Goal: Communication & Community: Answer question/provide support

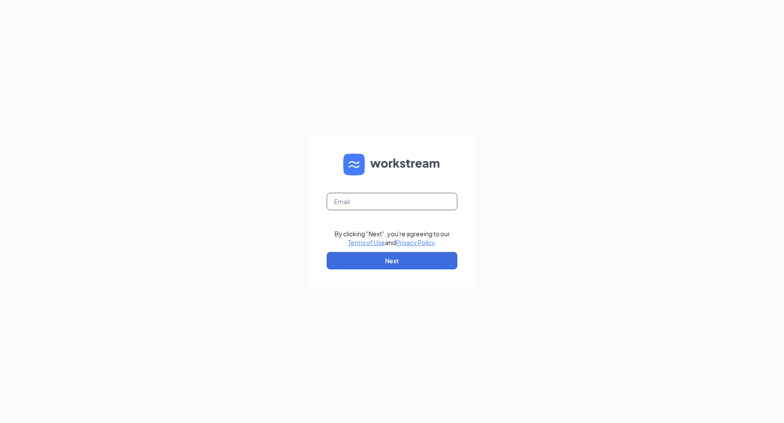
click at [350, 207] on input "text" at bounding box center [392, 201] width 131 height 17
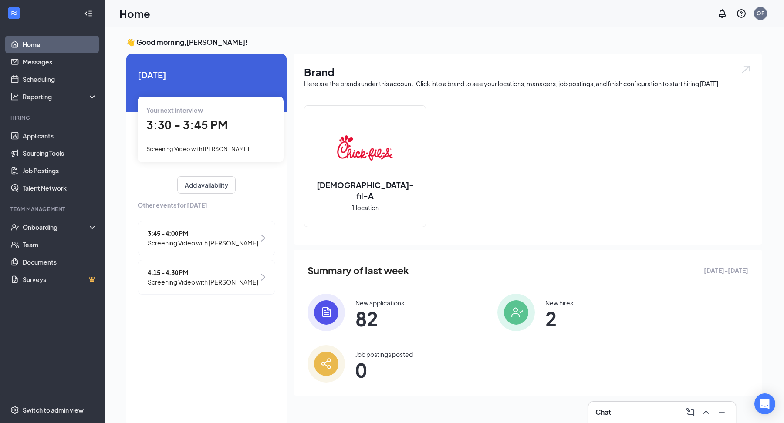
click at [202, 281] on span "Screening Video with [PERSON_NAME]" at bounding box center [203, 282] width 111 height 10
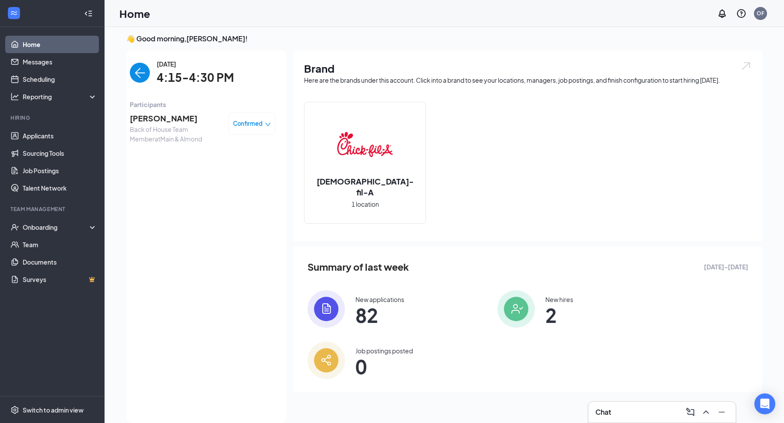
click at [249, 116] on div "Confirmed" at bounding box center [251, 123] width 47 height 23
click at [251, 122] on span "Confirmed" at bounding box center [248, 123] width 30 height 9
click at [240, 150] on span "Request Reschedule" at bounding box center [234, 149] width 60 height 10
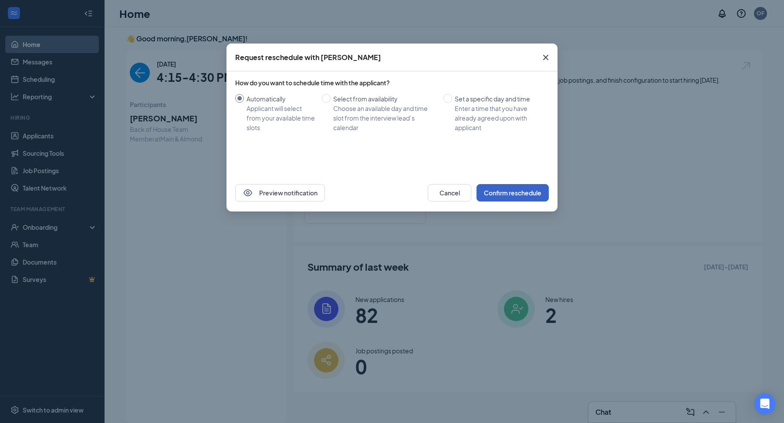
click at [524, 193] on button "Confirm reschedule" at bounding box center [512, 192] width 72 height 17
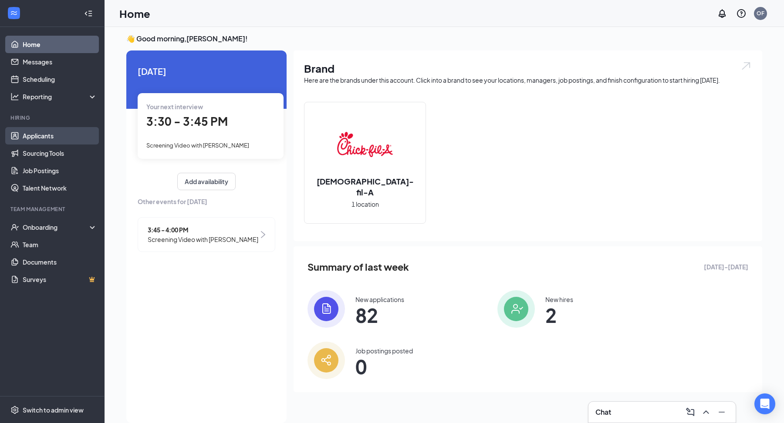
click at [44, 136] on link "Applicants" at bounding box center [60, 135] width 74 height 17
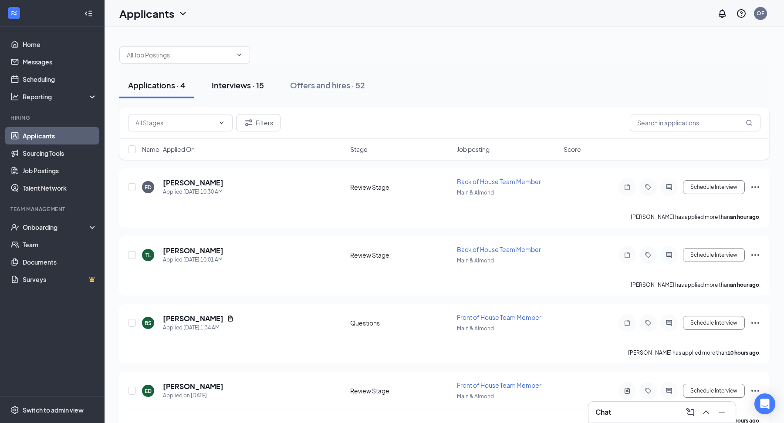
click at [223, 87] on div "Interviews · 15" at bounding box center [238, 85] width 52 height 11
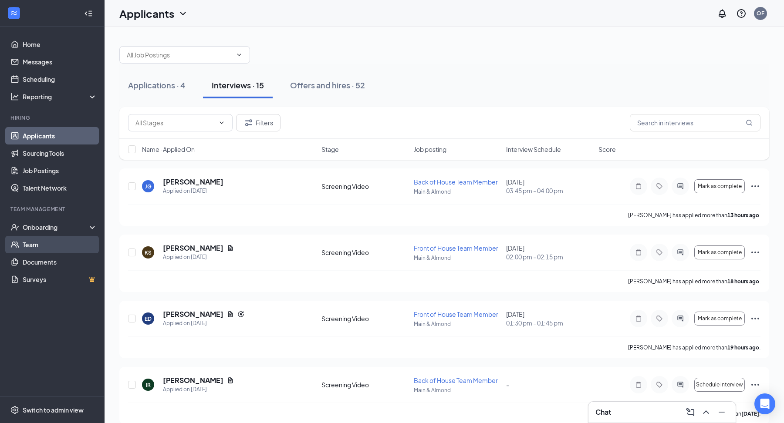
click at [32, 243] on link "Team" at bounding box center [60, 244] width 74 height 17
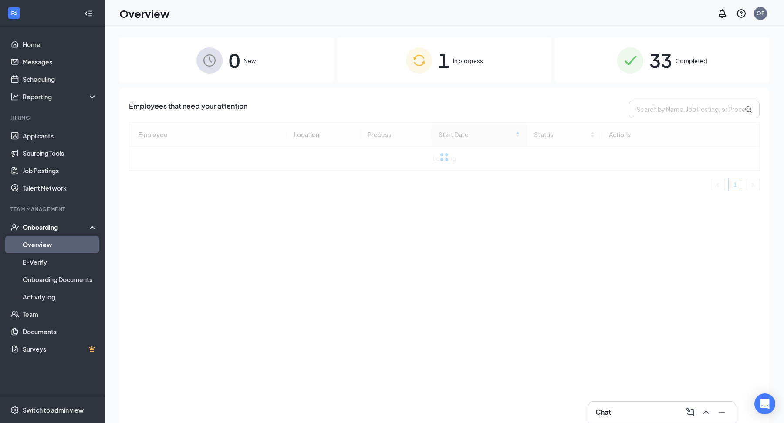
click at [425, 63] on img at bounding box center [419, 60] width 26 height 26
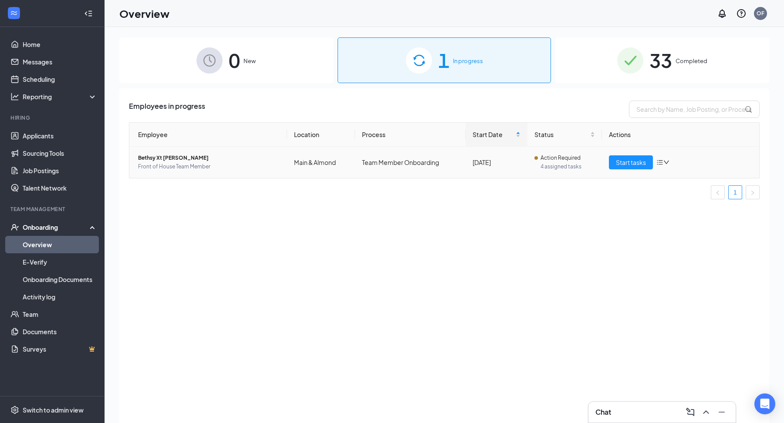
click at [291, 150] on td "Main & Almond" at bounding box center [321, 162] width 68 height 31
click at [298, 164] on td "Main & Almond" at bounding box center [321, 162] width 68 height 31
click at [546, 169] on span "4 assigned tasks" at bounding box center [567, 166] width 54 height 9
click at [670, 164] on div "Start tasks" at bounding box center [681, 162] width 144 height 14
click at [632, 162] on span "Start tasks" at bounding box center [631, 163] width 30 height 10
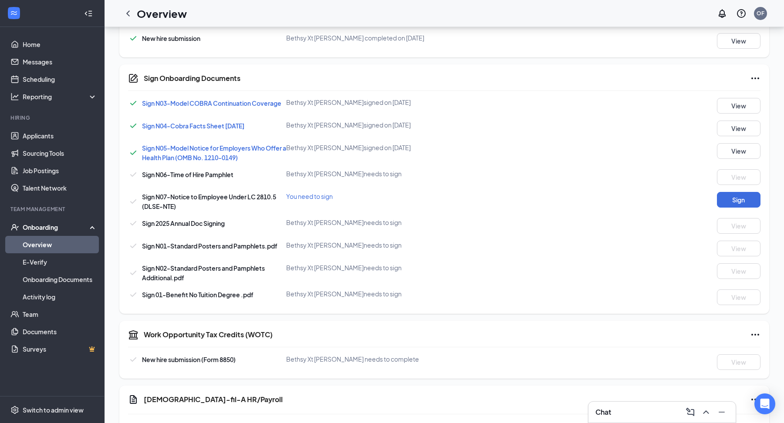
scroll to position [459, 0]
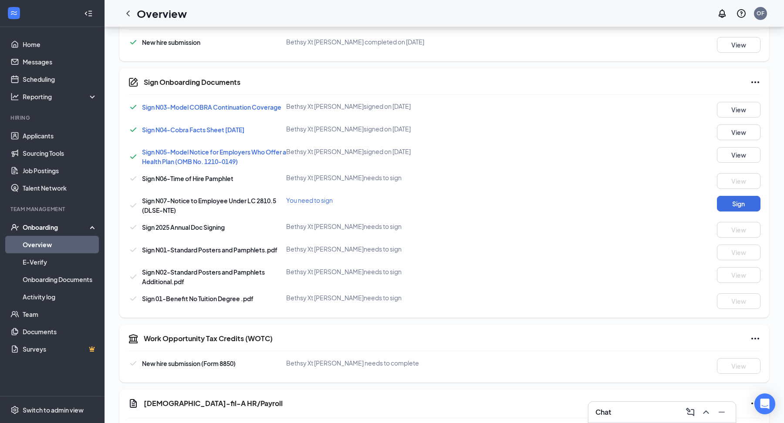
click at [622, 409] on div "Chat" at bounding box center [661, 412] width 133 height 14
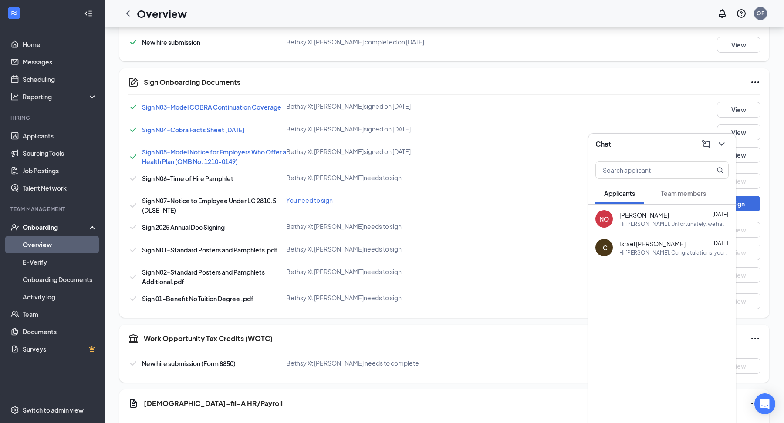
click at [689, 197] on span "Team members" at bounding box center [683, 193] width 45 height 8
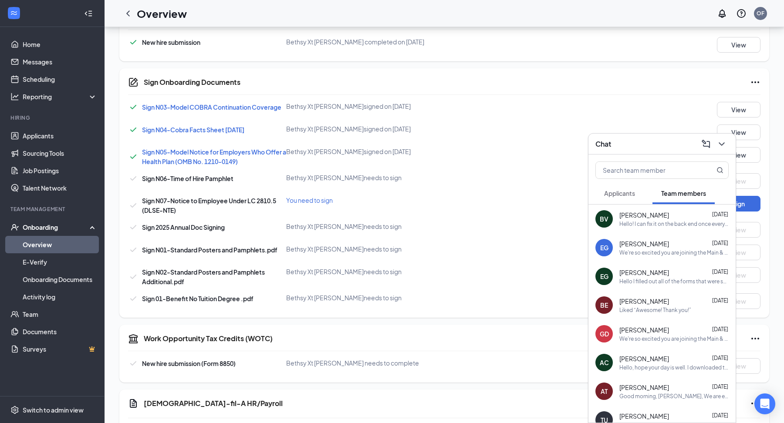
click at [659, 222] on div "Hello! I can fix it on the back end once everything is submitted. Thank you for…" at bounding box center [673, 223] width 109 height 7
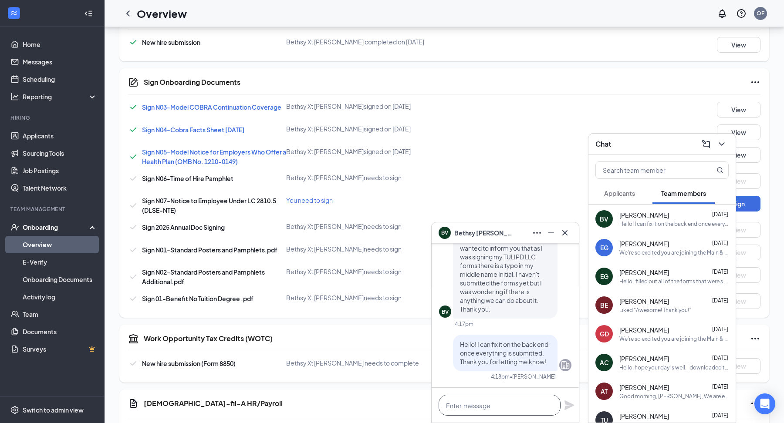
click at [475, 406] on textarea at bounding box center [500, 405] width 122 height 21
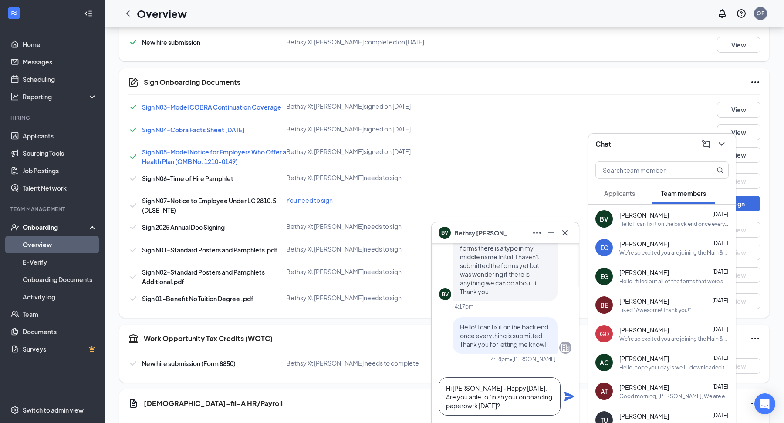
click at [446, 406] on textarea "Hi Bethsy - Happy Monday. Are you able to finish your onboarding paperowrk toda…" at bounding box center [500, 397] width 122 height 38
click at [454, 406] on textarea "Hi Bethsy - Happy Monday. Are you able to finish your onboarding paperowrk toda…" at bounding box center [500, 397] width 122 height 38
click at [510, 408] on textarea "Hi Bethsy - Happy Monday. Are you able to finish your onboarding paperwork toda…" at bounding box center [500, 397] width 122 height 38
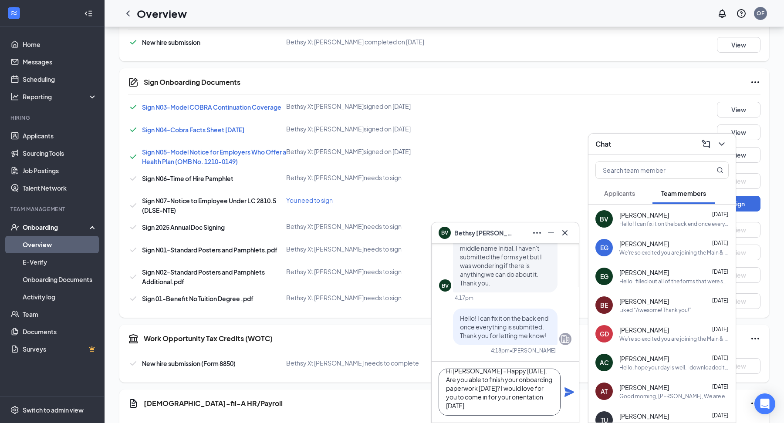
scroll to position [17, 0]
type textarea "Hi Bethsy - Happy Monday. Are you able to finish your onboarding paperwork toda…"
click at [565, 394] on icon "Plane" at bounding box center [569, 393] width 10 height 10
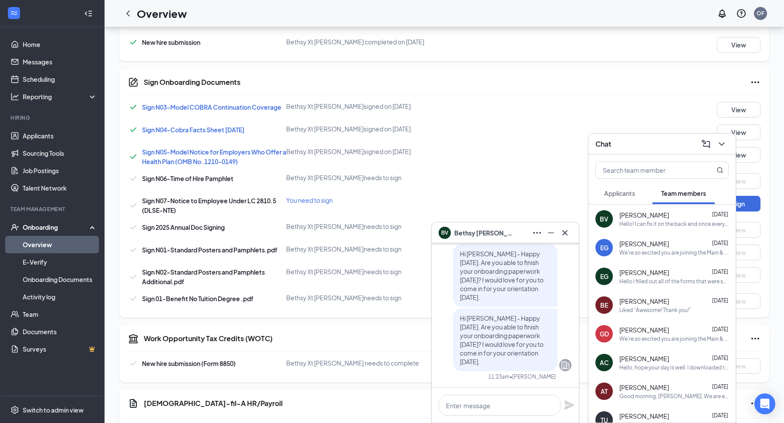
click at [574, 243] on div "BV Bethsy Vazquez" at bounding box center [505, 233] width 147 height 21
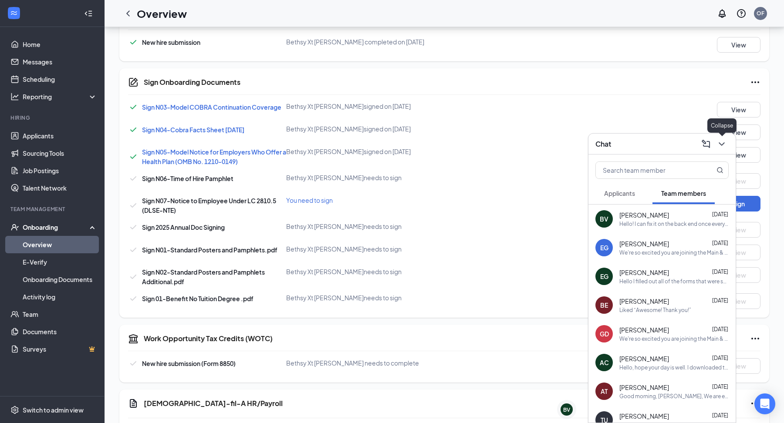
click at [725, 142] on icon "ChevronDown" at bounding box center [721, 144] width 10 height 10
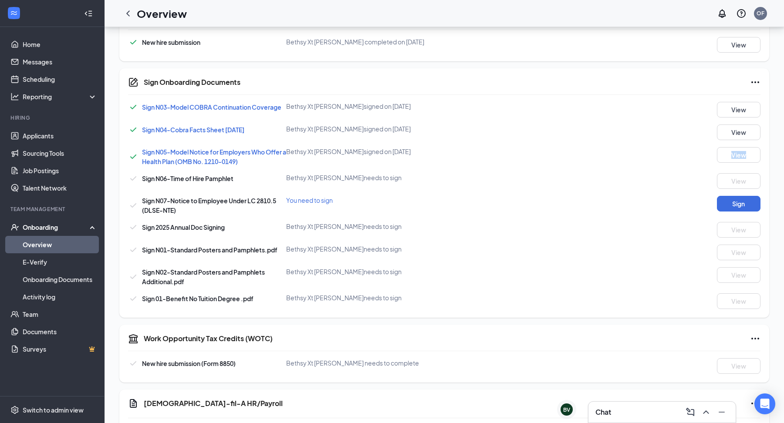
click at [725, 142] on div "Sign N03-Model COBRA Continuation Coverage Bethsy Xt Vazquez signed on Sep 12 V…" at bounding box center [444, 205] width 632 height 207
click at [639, 151] on div "Sign N05-Model Notice for Employers Who Offer a Health Plan (OMB No. 1210-0149)…" at bounding box center [444, 156] width 632 height 19
